Goal: Task Accomplishment & Management: Complete application form

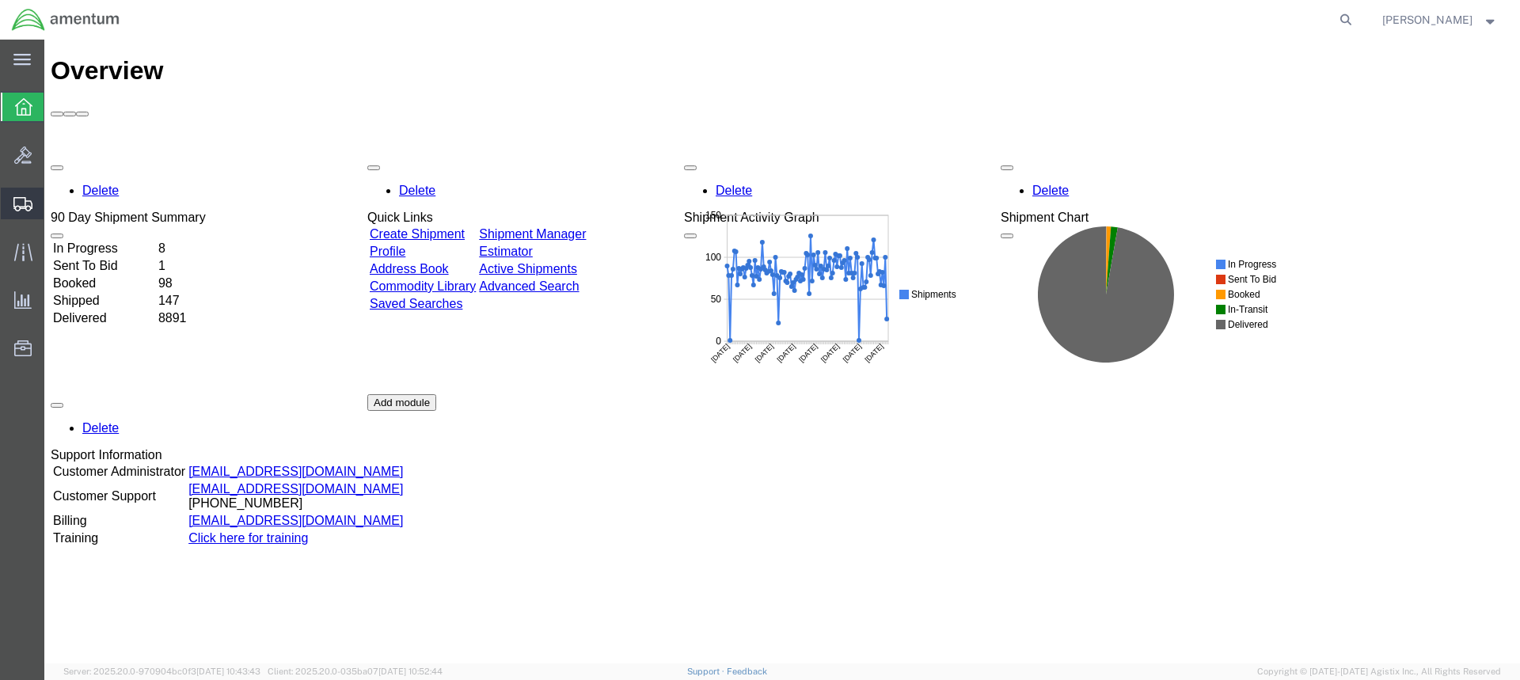
click at [0, 0] on span "Create from Template" at bounding box center [0, 0] width 0 height 0
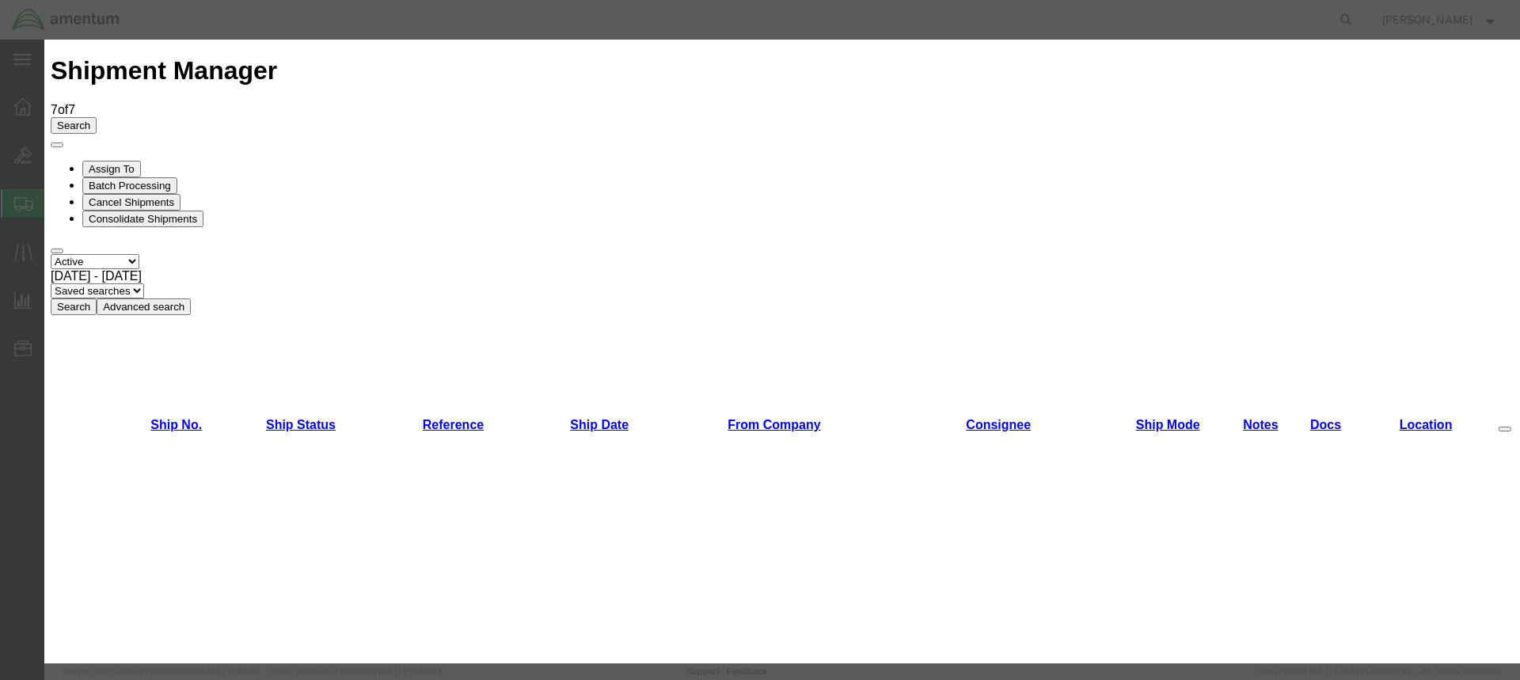
scroll to position [915, 0]
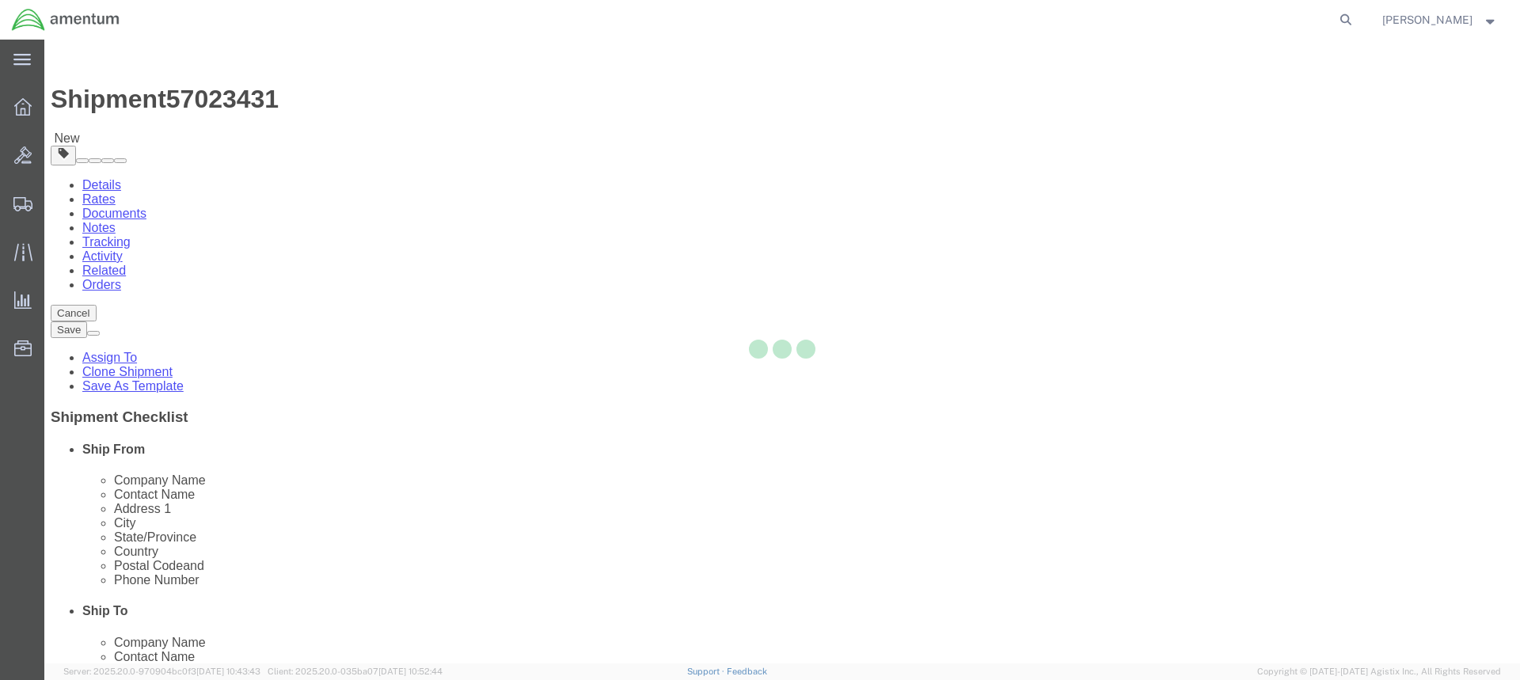
select select "49949"
select select
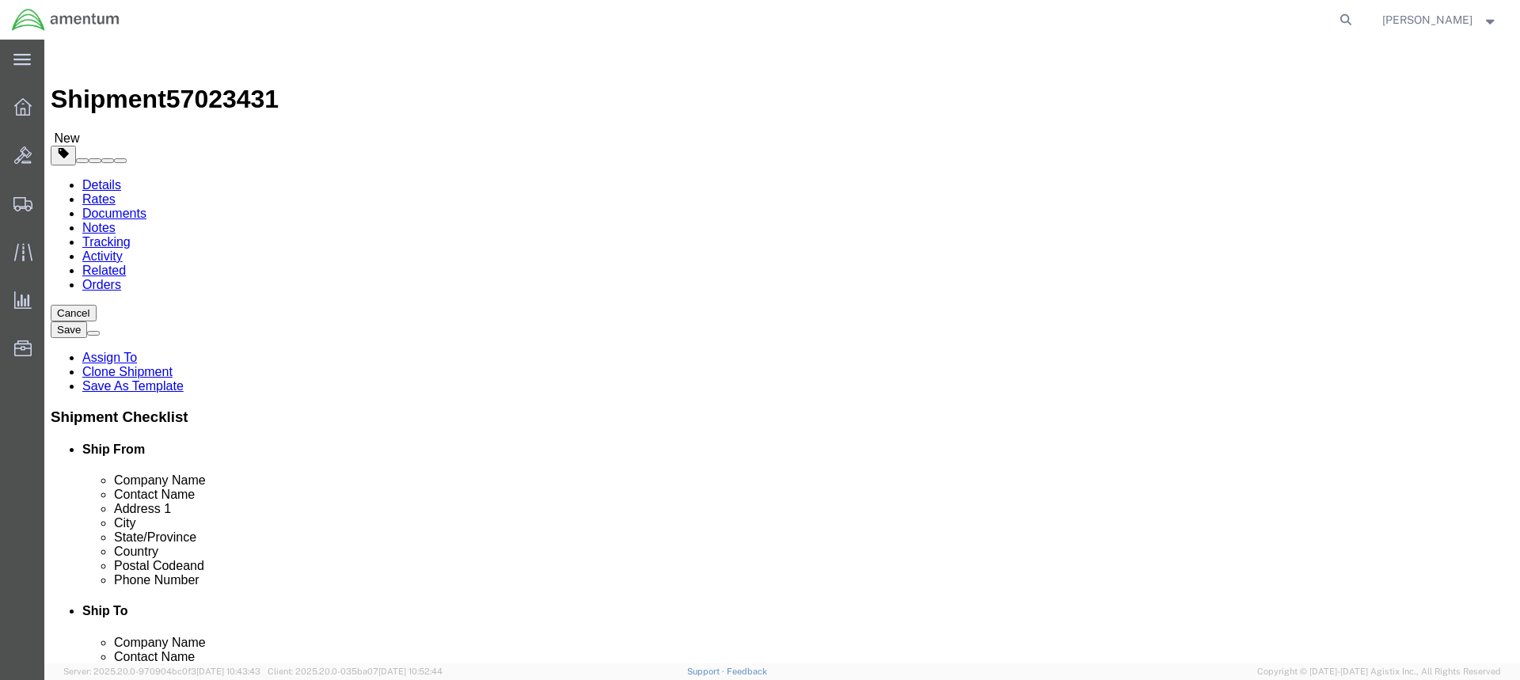
type input "elp"
select select "49939"
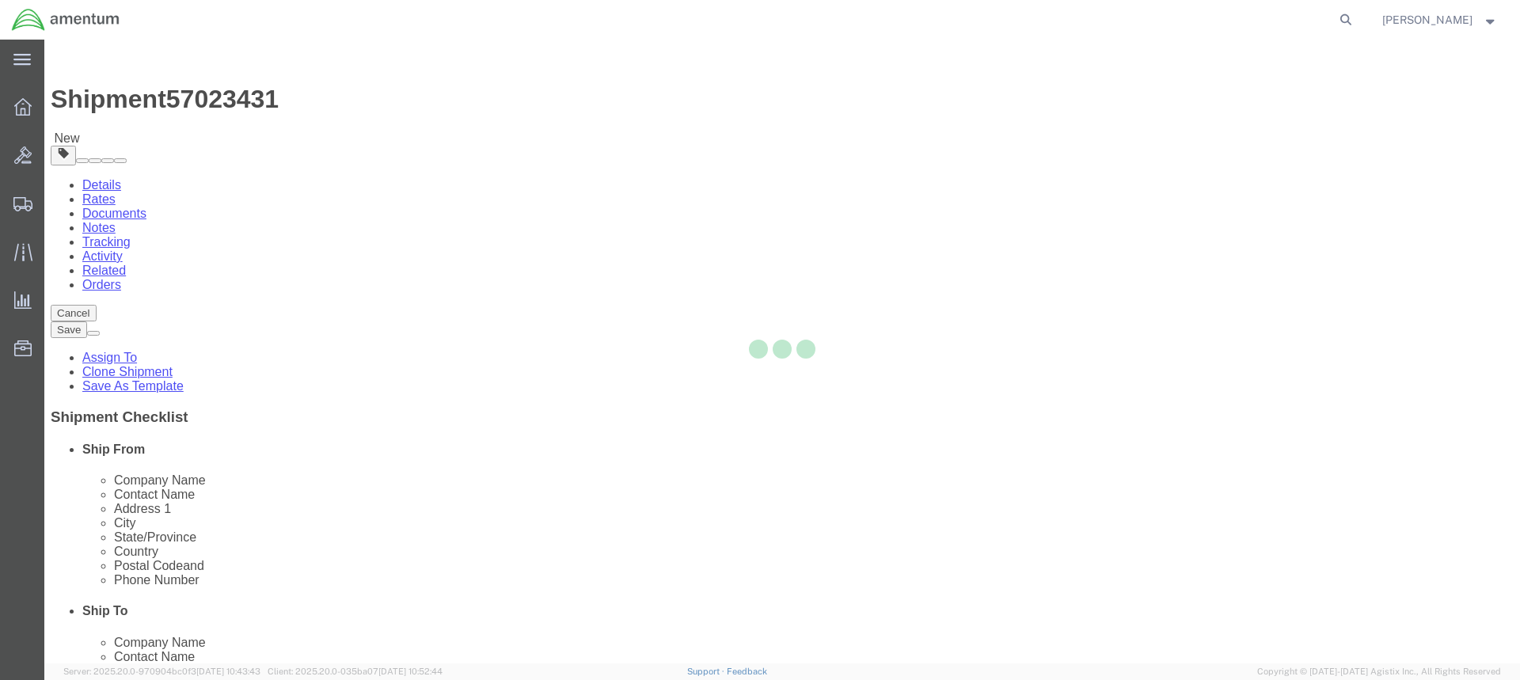
type input "Amentum Services, Inc"
type input "[DATE][PERSON_NAME]"
type input "[STREET_ADDRESS][PERSON_NAME]"
type input "[GEOGRAPHIC_DATA]"
type input "79925"
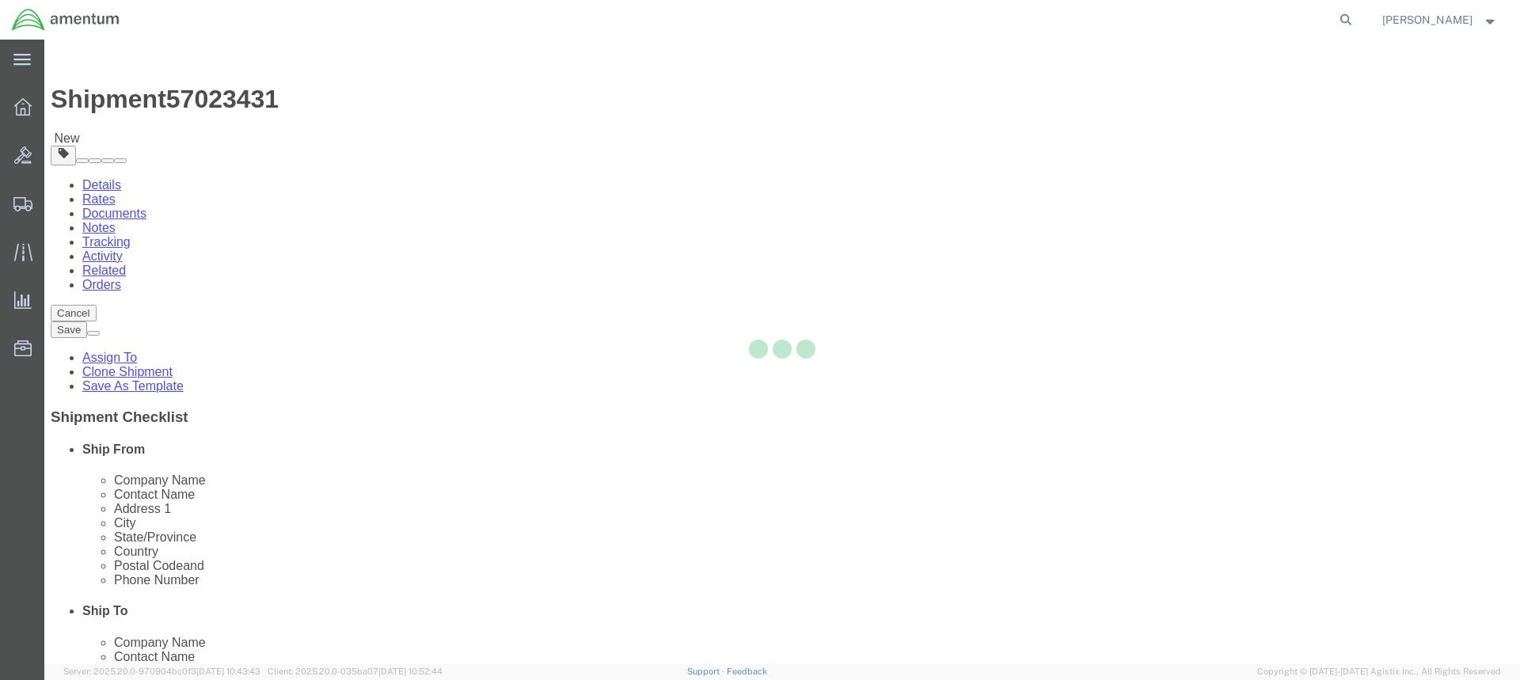
type input "[PHONE_NUMBER]"
type input "[DATE][EMAIL_ADDRESS][PERSON_NAME][DOMAIN_NAME]"
checkbox input "true"
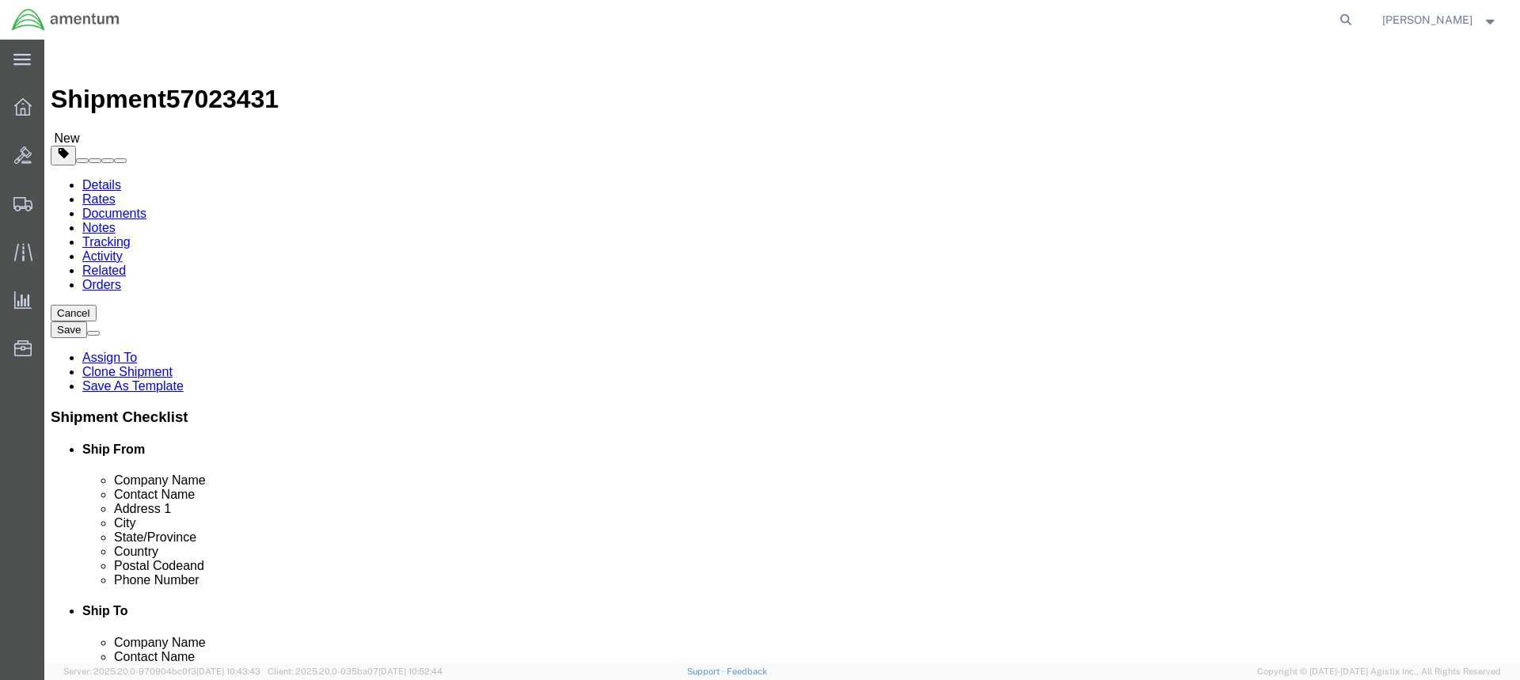
select select "[GEOGRAPHIC_DATA]"
click input "[DATE][PERSON_NAME]"
type input "N"
